Goal: Ask a question

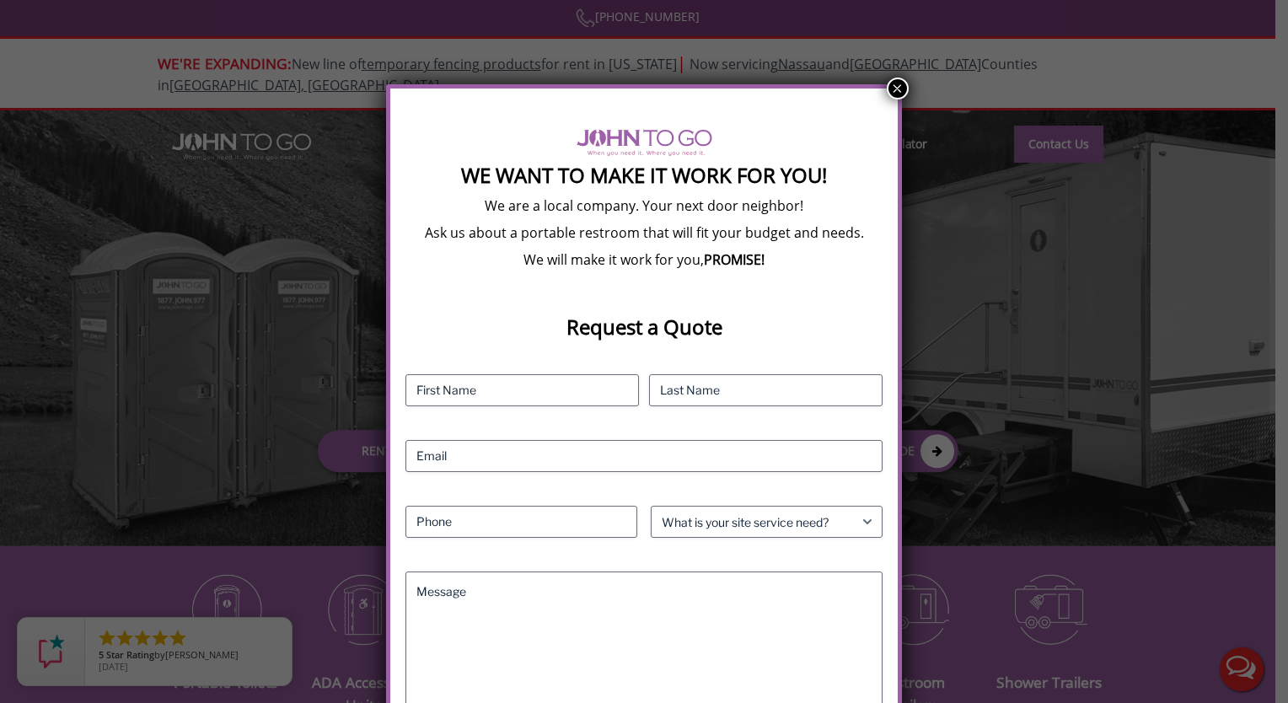
click at [894, 85] on button "×" at bounding box center [898, 89] width 22 height 22
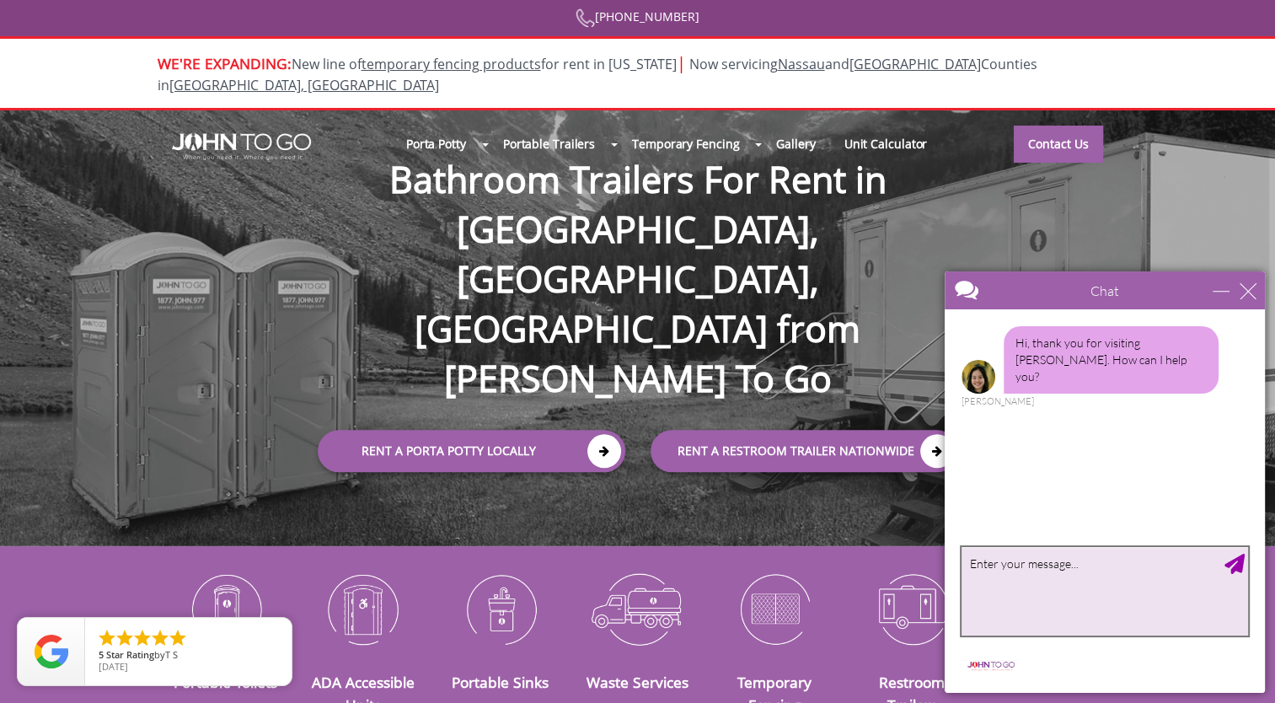
click at [1007, 580] on textarea "type your message" at bounding box center [1105, 591] width 287 height 88
type textarea "how much is it to rent one for a job site"
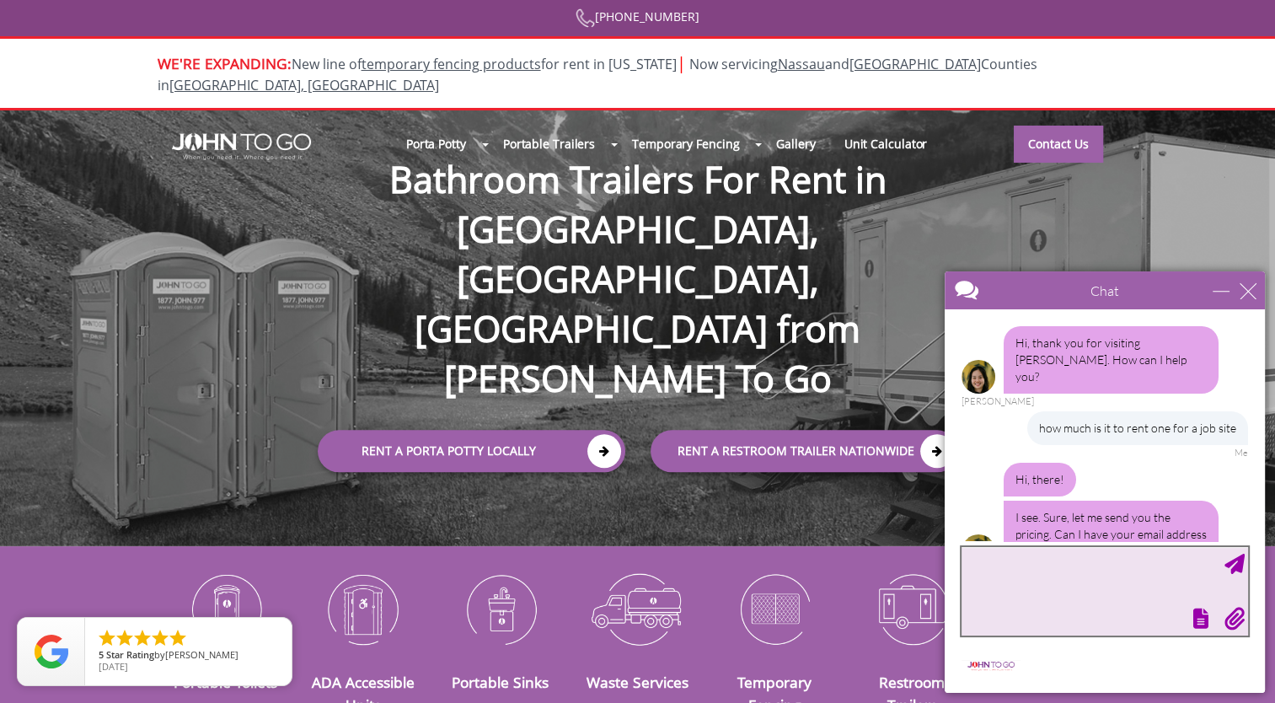
scroll to position [27, 0]
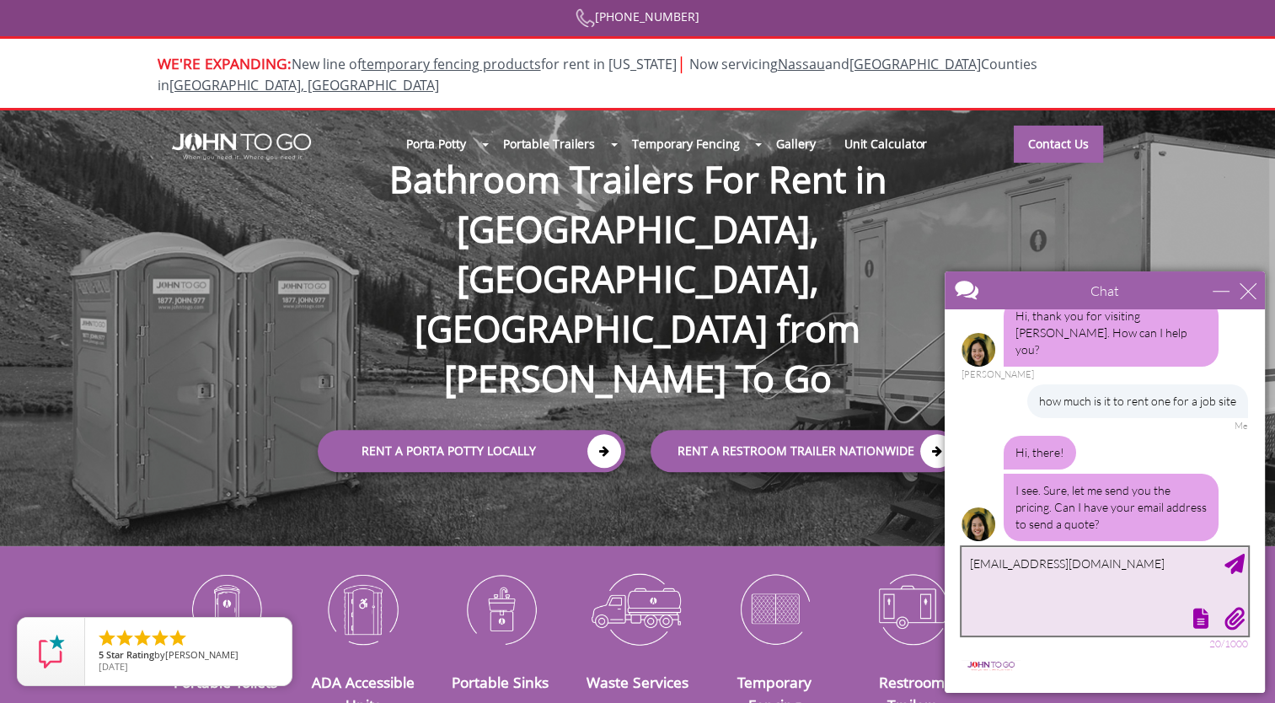
type textarea "[EMAIL_ADDRESS][DOMAIN_NAME]"
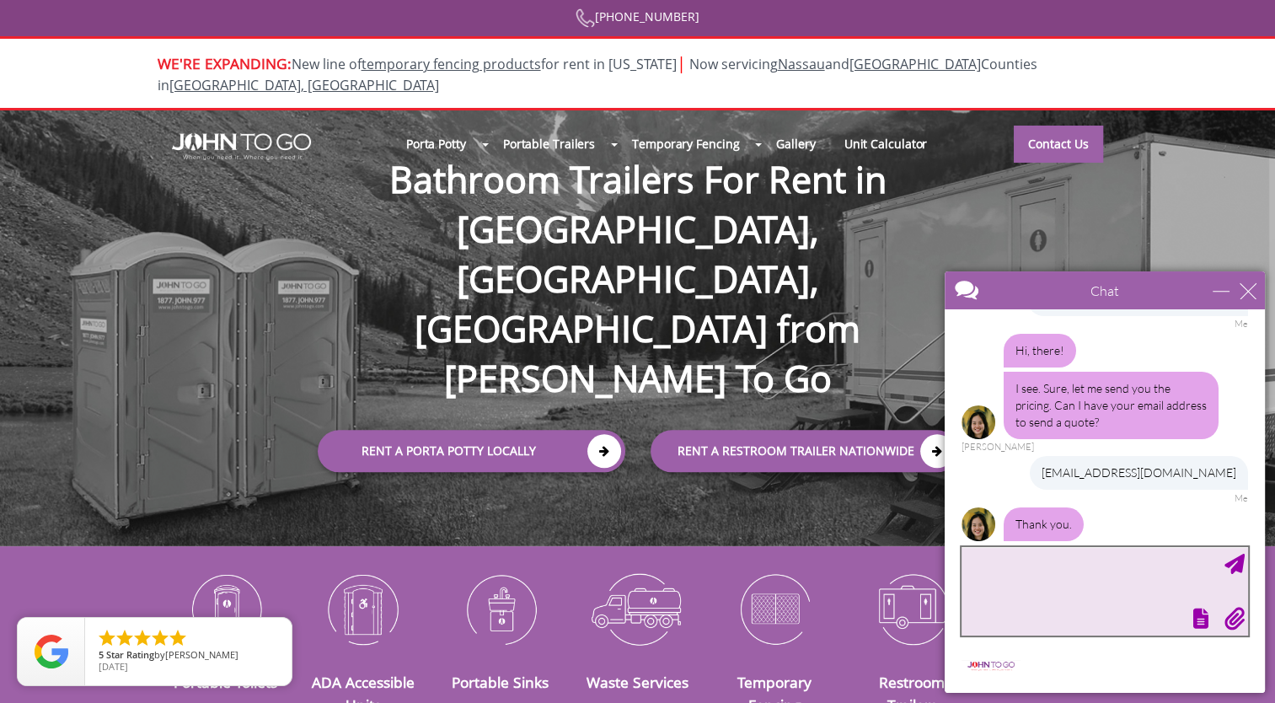
scroll to position [185, 0]
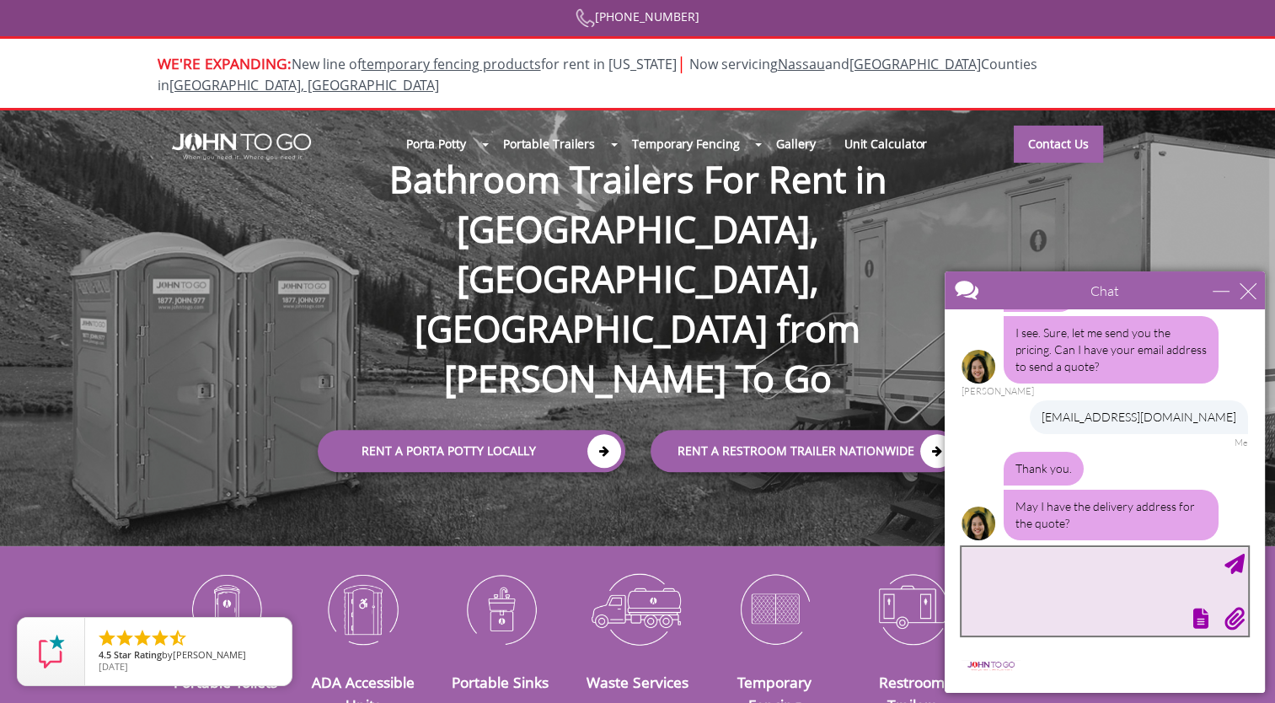
paste textarea "[STREET_ADDRESS]"
type textarea "[STREET_ADDRESS]"
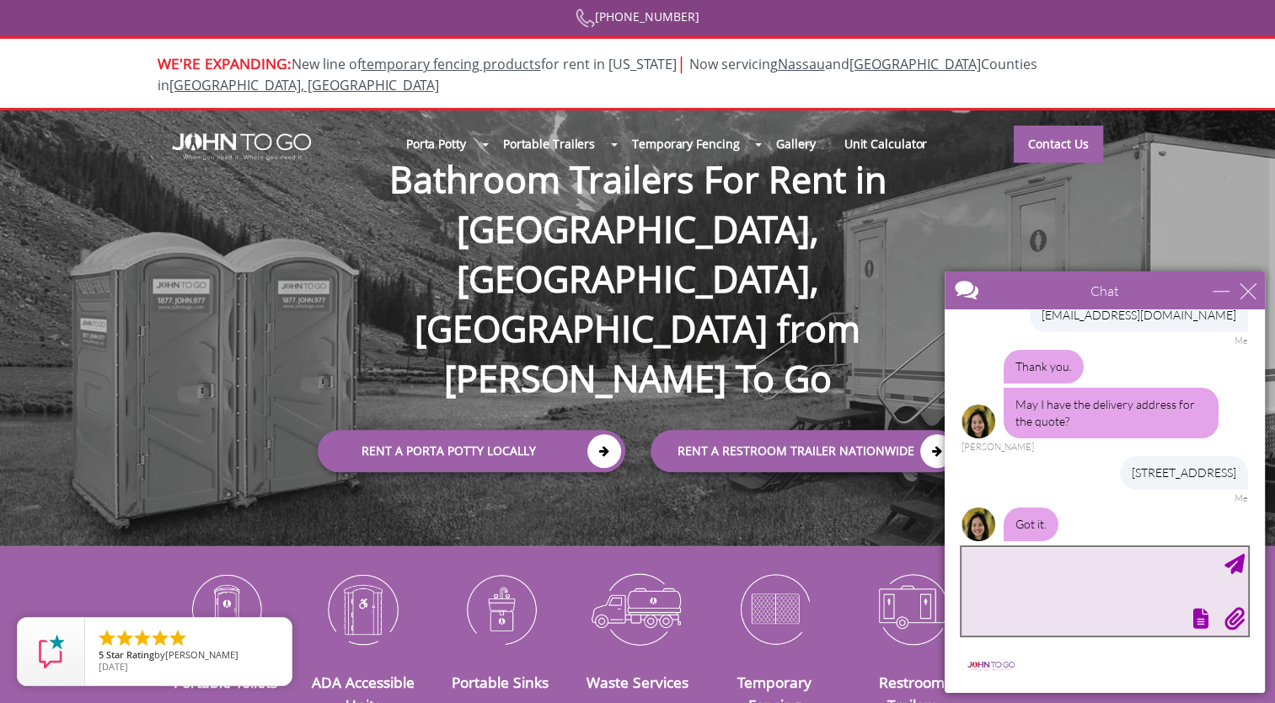
scroll to position [341, 0]
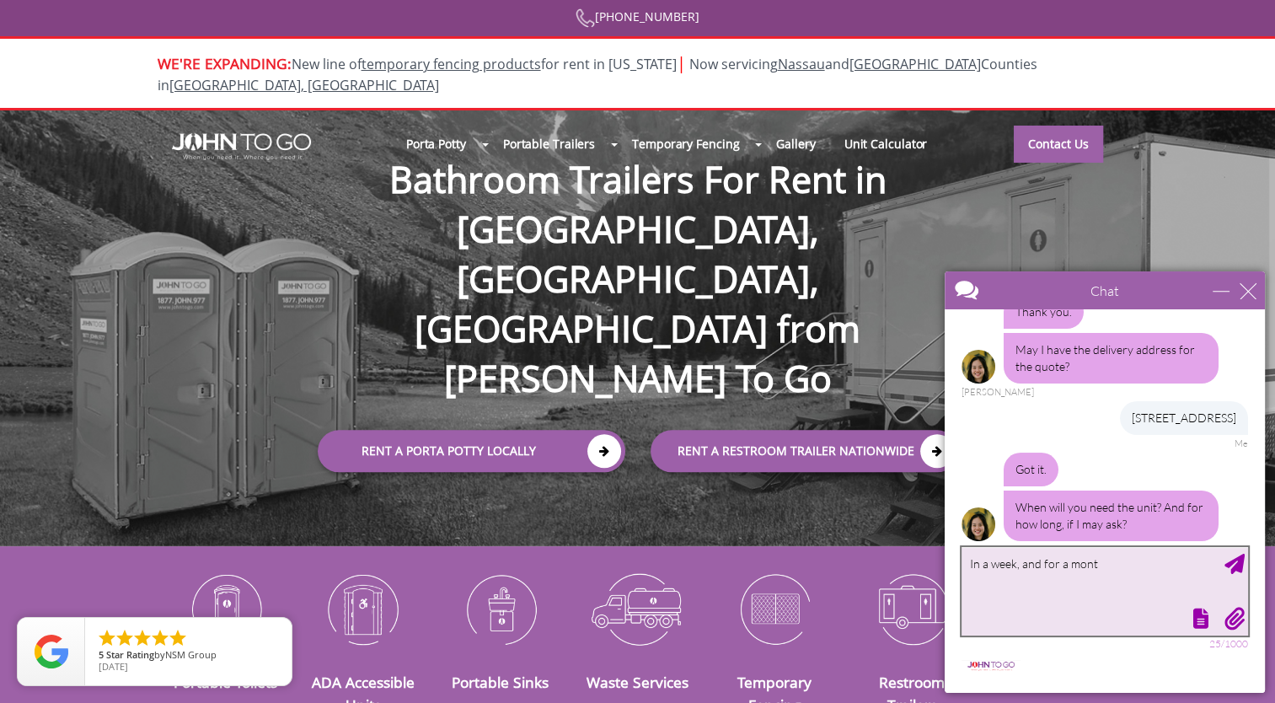
type textarea "In a week, and for a month"
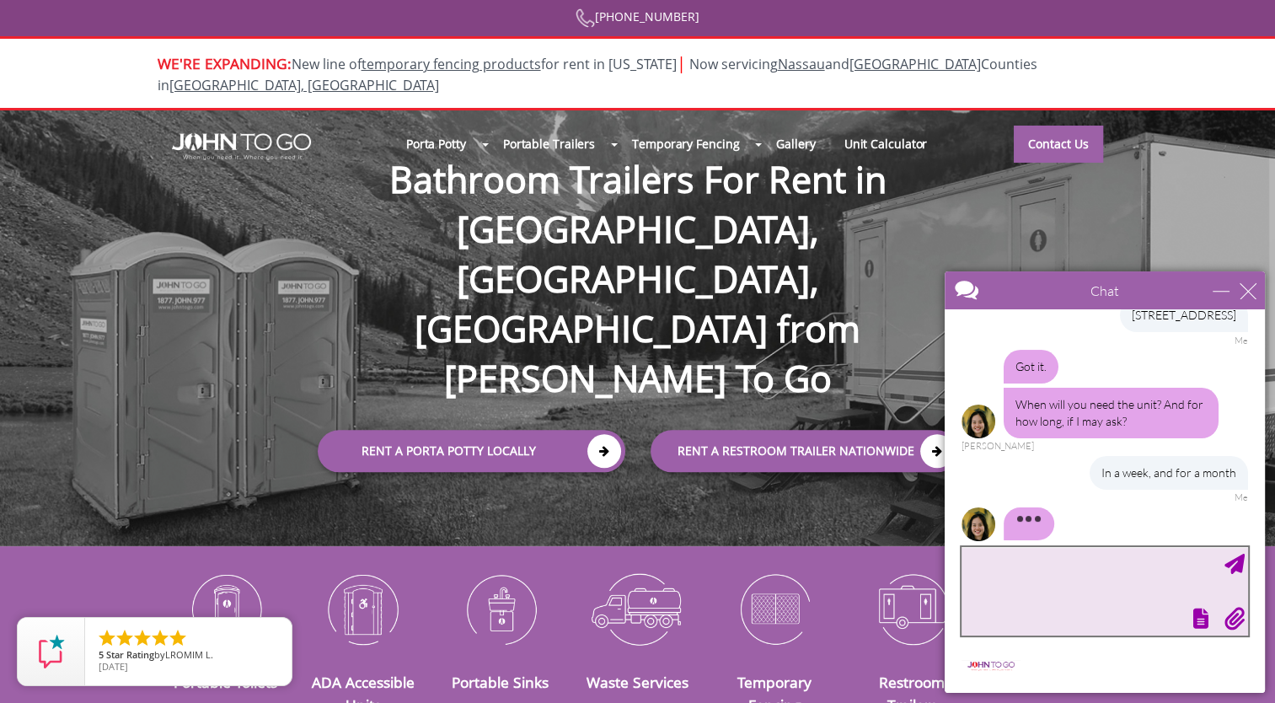
scroll to position [495, 0]
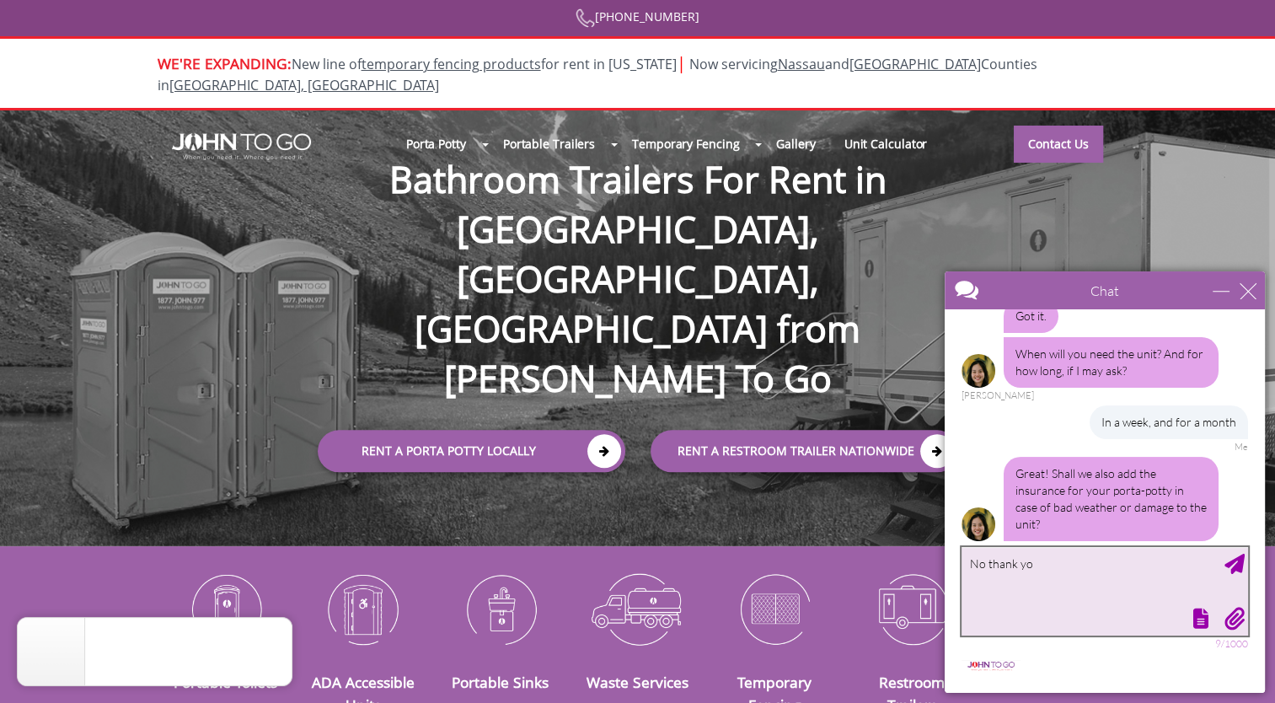
type textarea "No thank you"
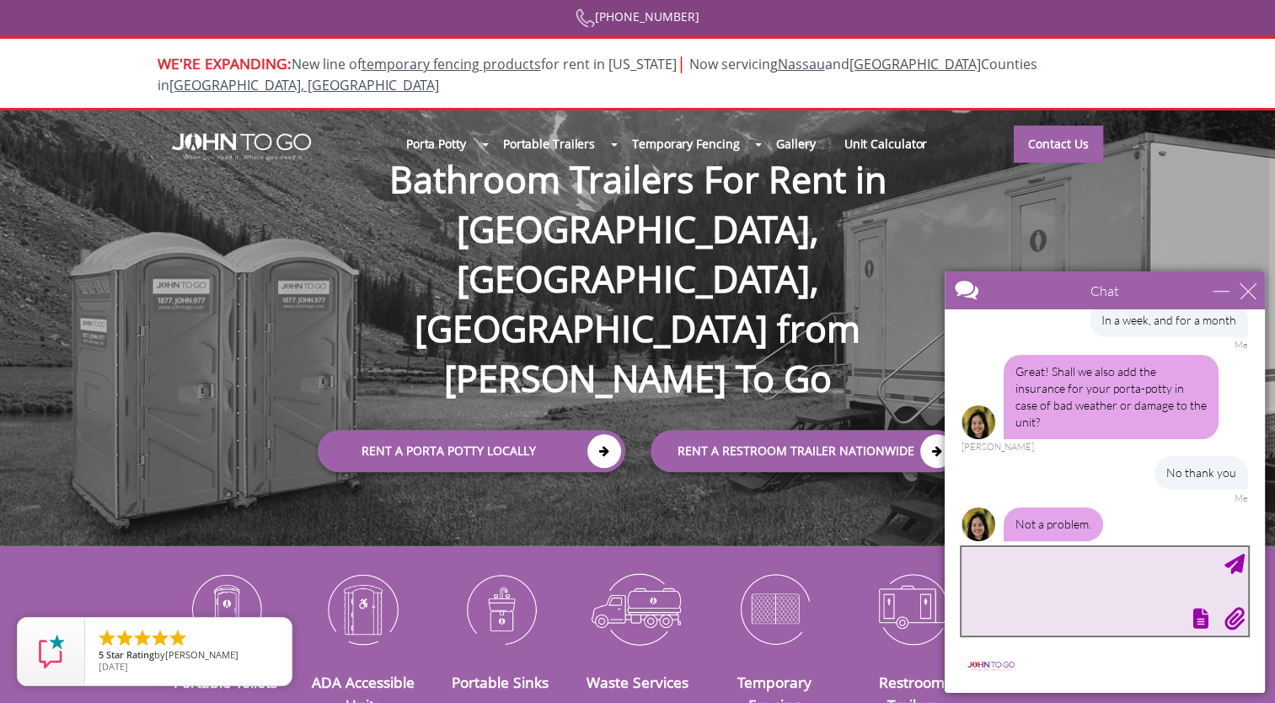
scroll to position [651, 0]
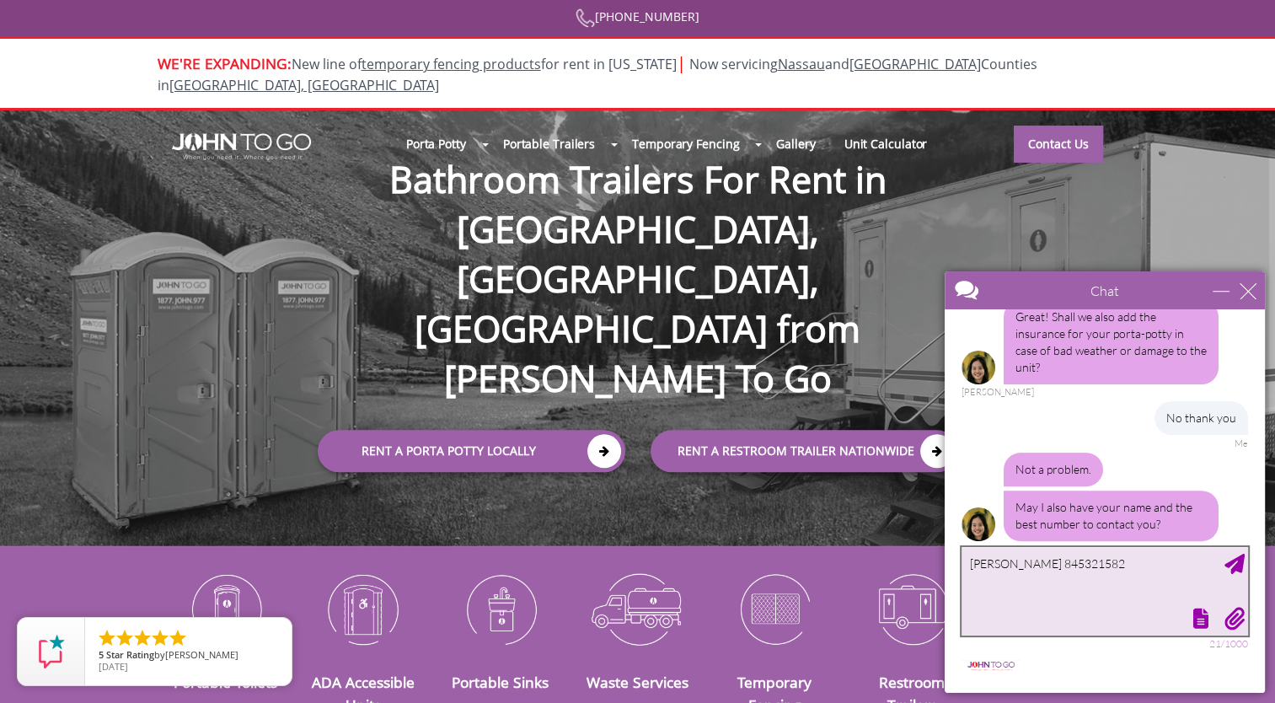
type textarea "[PERSON_NAME] 8453215820"
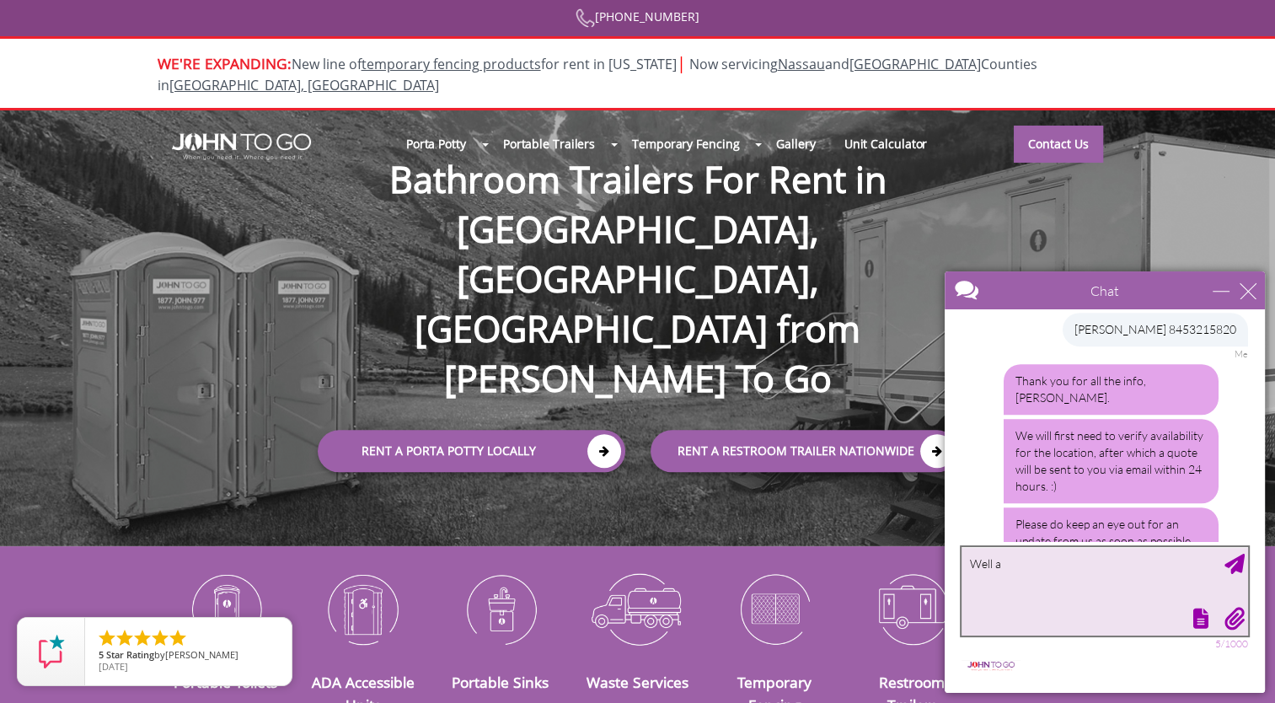
scroll to position [935, 0]
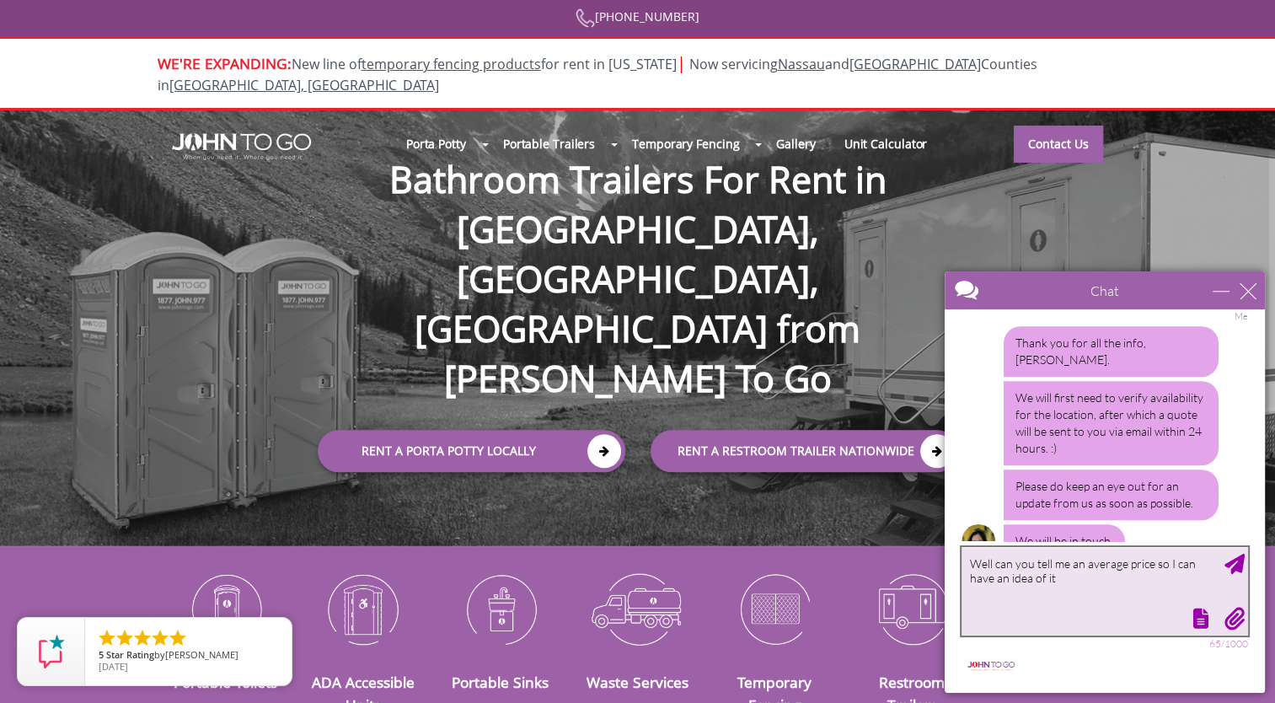
type textarea "Well can you tell me an average price so I can have an idea of it?"
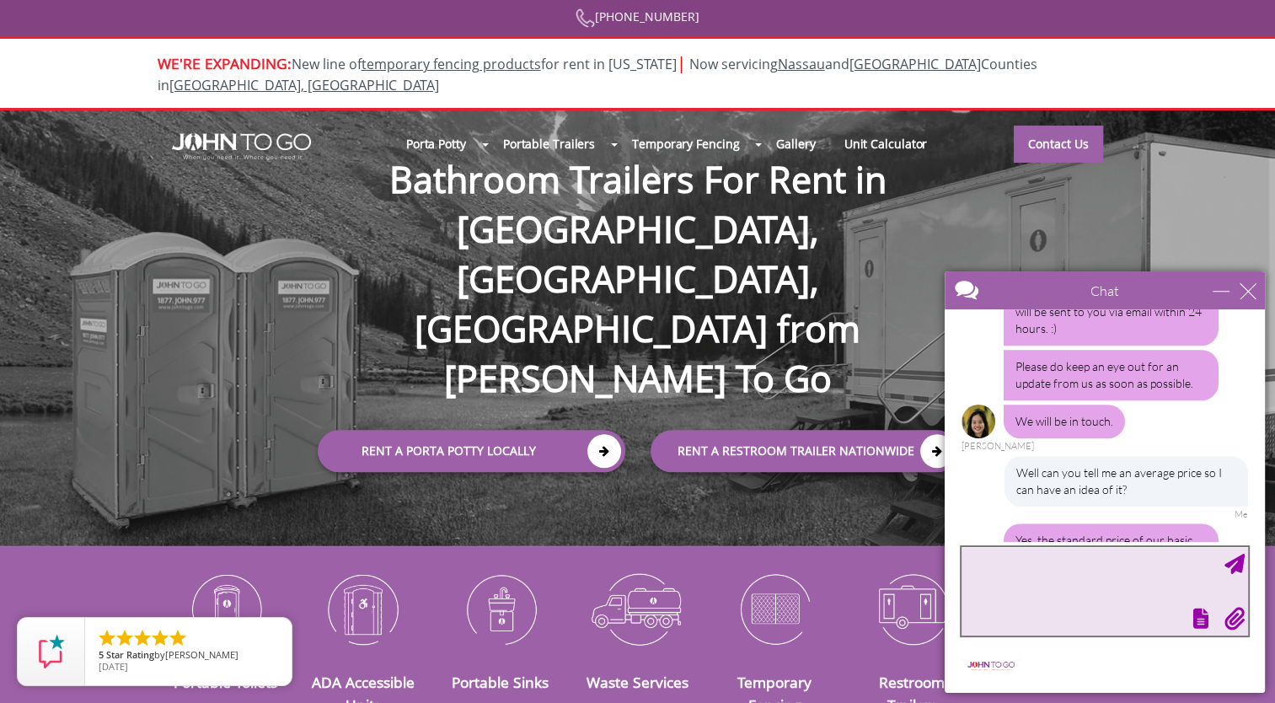
scroll to position [1089, 0]
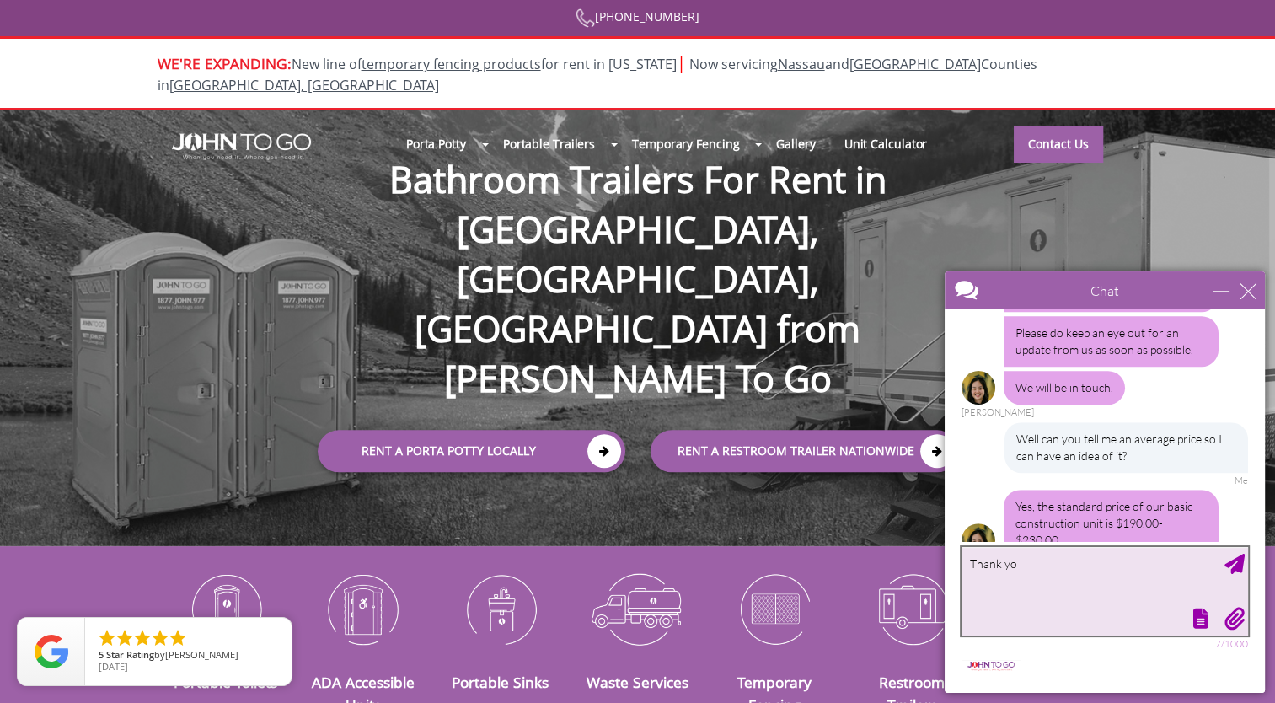
type textarea "Thank you"
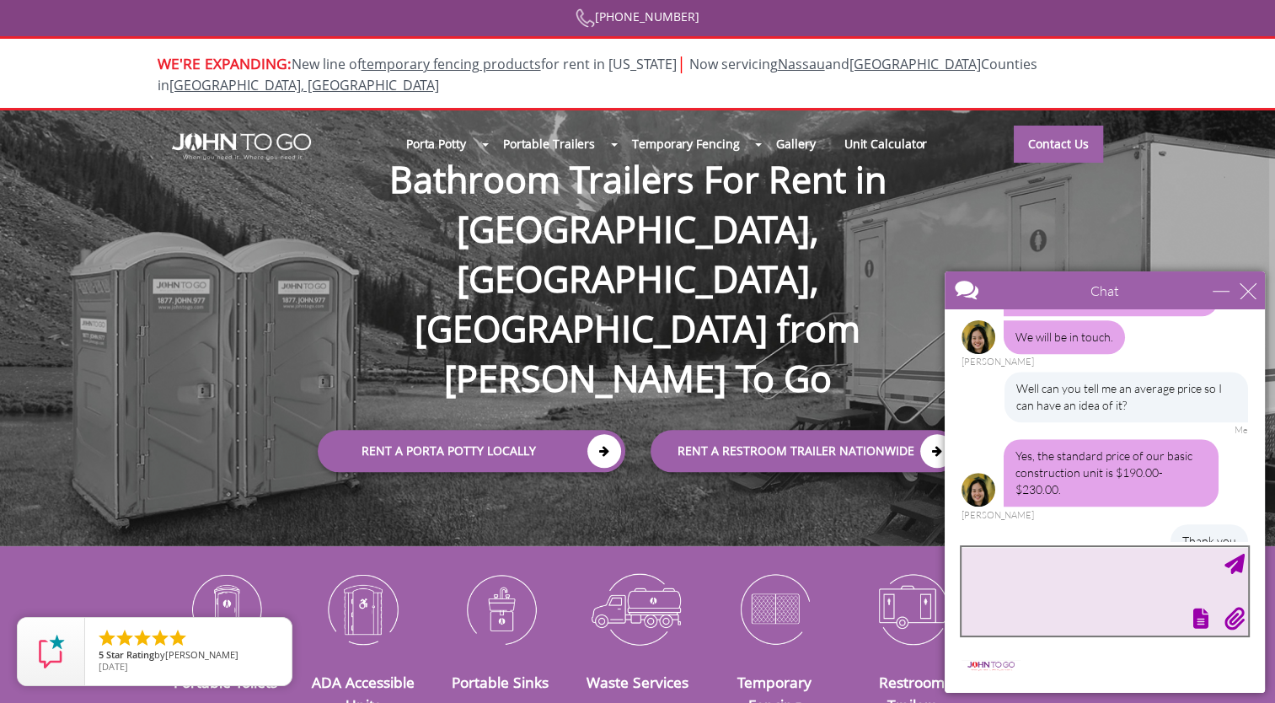
scroll to position [1191, 0]
